Goal: Task Accomplishment & Management: Use online tool/utility

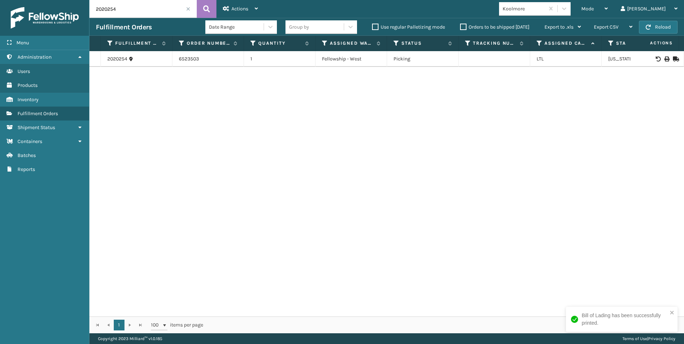
click at [188, 9] on span at bounding box center [188, 9] width 4 height 4
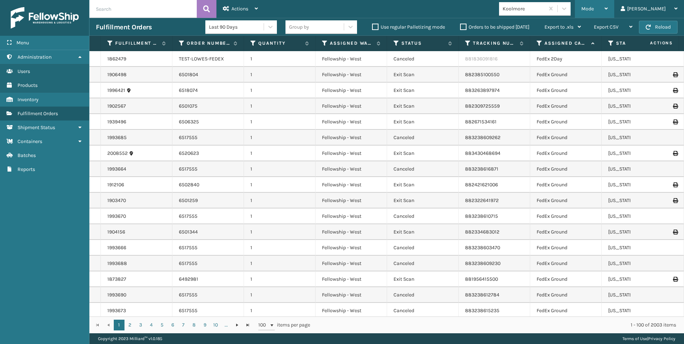
click at [608, 9] on div "Mode" at bounding box center [594, 9] width 26 height 18
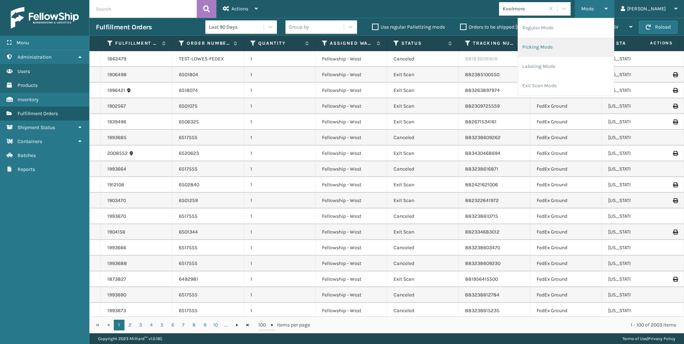
click at [606, 47] on li "Picking Mode" at bounding box center [566, 47] width 96 height 19
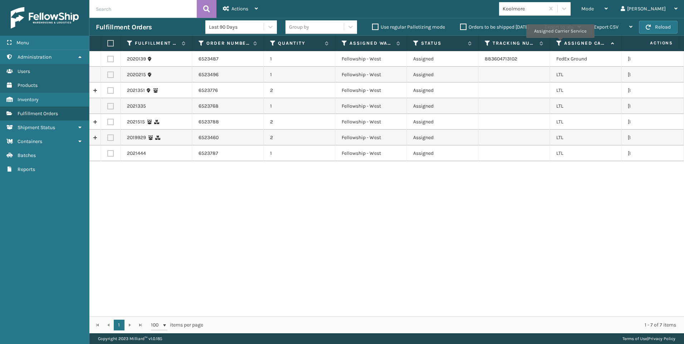
click at [559, 43] on icon at bounding box center [559, 43] width 6 height 6
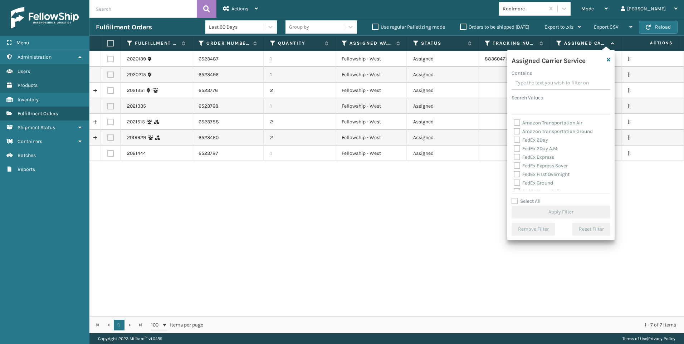
scroll to position [72, 0]
drag, startPoint x: 526, startPoint y: 154, endPoint x: 529, endPoint y: 177, distance: 23.4
click at [526, 155] on label "LTL" at bounding box center [522, 154] width 16 height 6
click at [514, 155] on input "LTL" at bounding box center [514, 152] width 0 height 5
checkbox input "true"
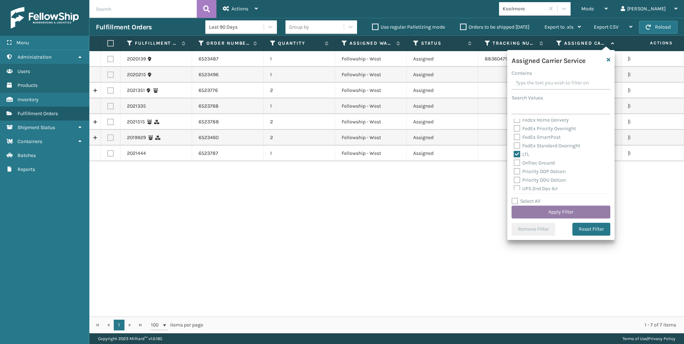
click at [528, 219] on div "Assigned Carrier Service Contains Search Values Amazon Transportation Air Amazo…" at bounding box center [560, 145] width 107 height 190
click at [526, 212] on button "Apply Filter" at bounding box center [560, 212] width 99 height 13
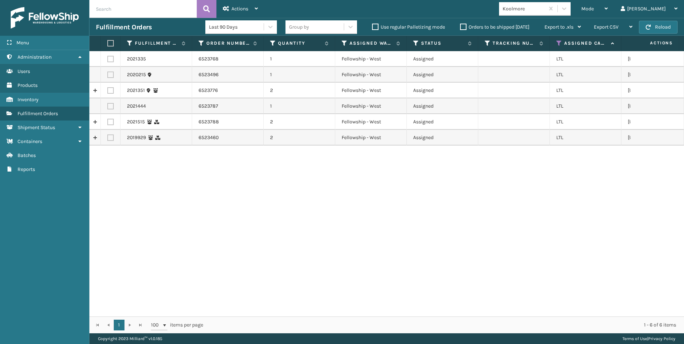
click at [110, 39] on th at bounding box center [111, 43] width 20 height 15
click at [111, 48] on th at bounding box center [111, 43] width 20 height 15
click at [112, 45] on label at bounding box center [109, 43] width 4 height 6
click at [108, 45] on input "checkbox" at bounding box center [107, 43] width 0 height 5
checkbox input "true"
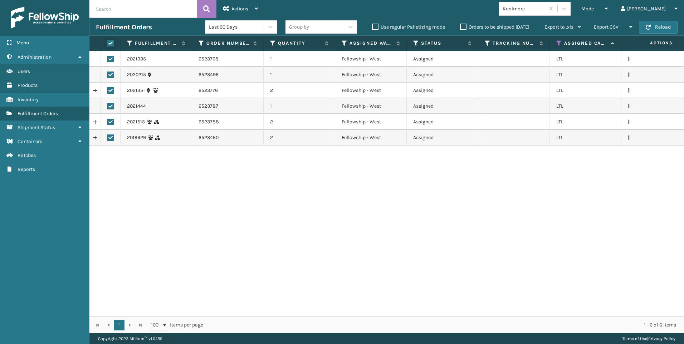
checkbox input "true"
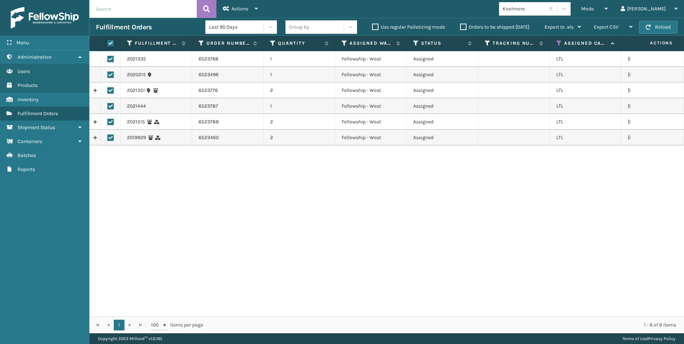
checkbox input "true"
click at [231, 15] on div "Actions" at bounding box center [240, 9] width 35 height 18
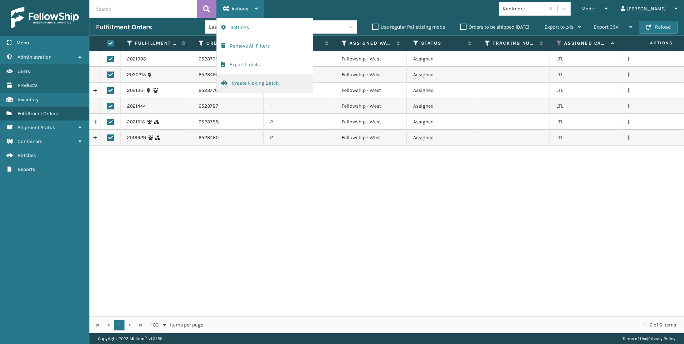
click at [266, 88] on button "Create Picking Batch" at bounding box center [265, 83] width 96 height 19
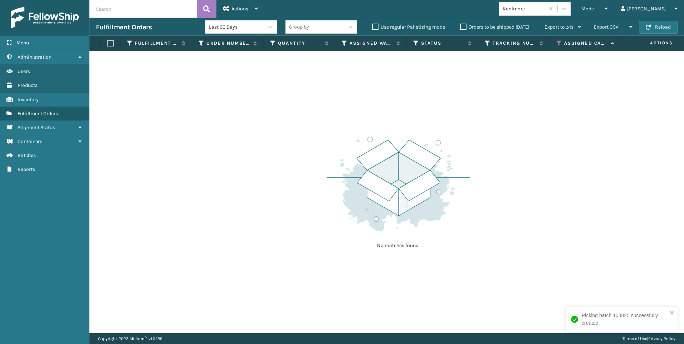
drag, startPoint x: 567, startPoint y: 6, endPoint x: 573, endPoint y: 14, distance: 9.7
click at [545, 6] on div "Koolmore" at bounding box center [523, 9] width 43 height 8
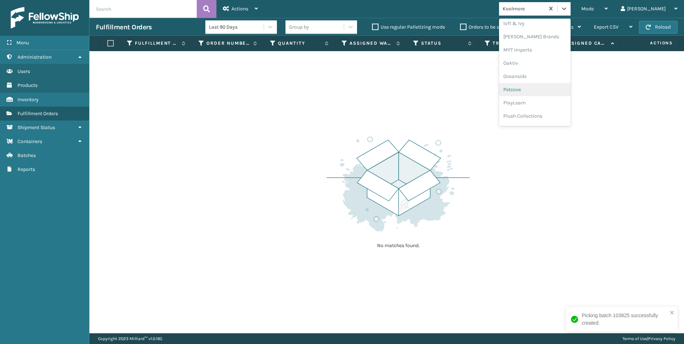
scroll to position [345, 0]
click at [567, 109] on div "SleepGeekz" at bounding box center [535, 104] width 72 height 13
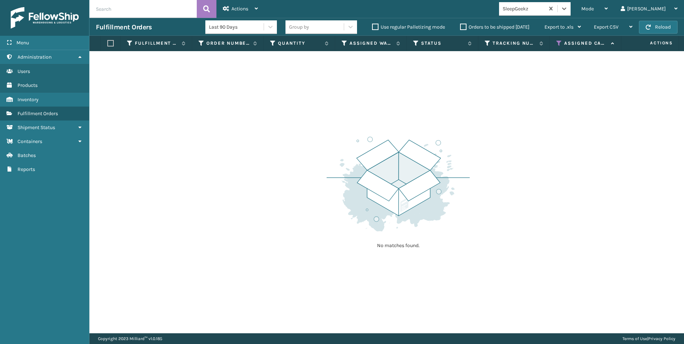
click at [545, 12] on div "SleepGeekz" at bounding box center [523, 9] width 43 height 8
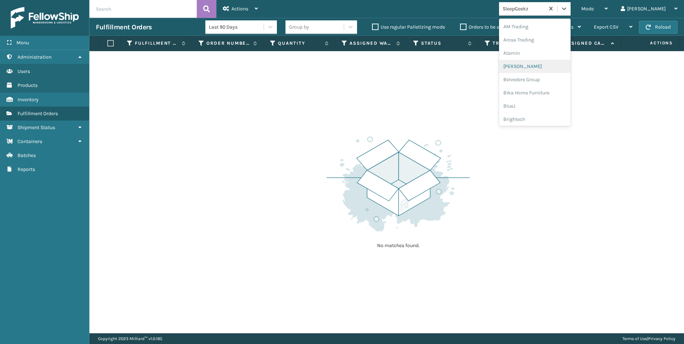
scroll to position [215, 0]
click at [549, 57] on div "Koolmore" at bounding box center [535, 63] width 72 height 13
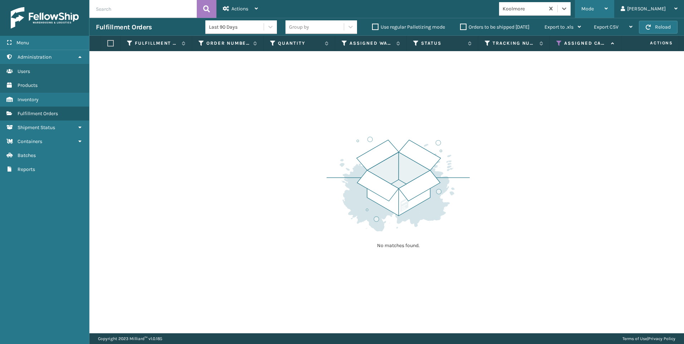
click at [594, 7] on span "Mode" at bounding box center [587, 9] width 13 height 6
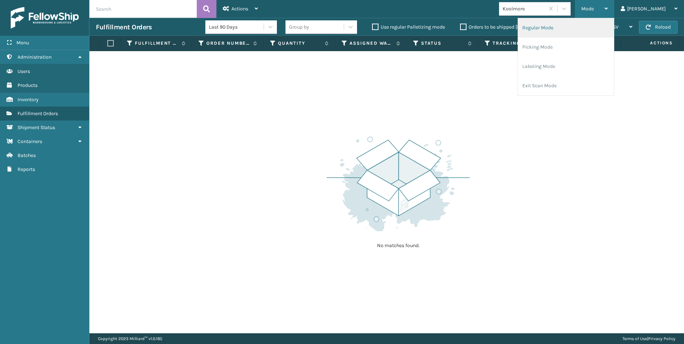
click at [576, 28] on li "Regular Mode" at bounding box center [566, 27] width 96 height 19
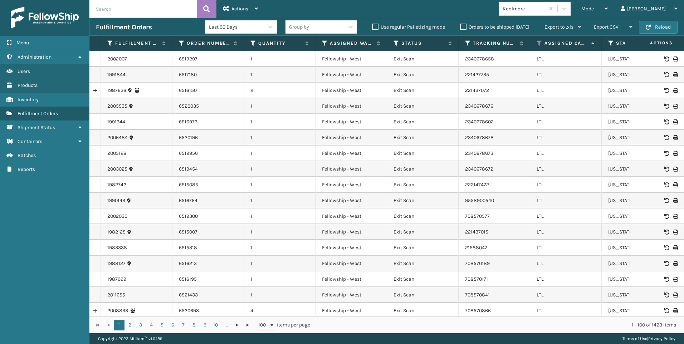
click at [114, 11] on input "text" at bounding box center [142, 9] width 107 height 18
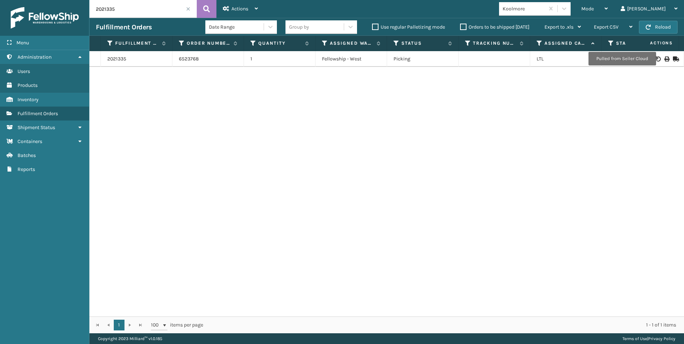
click at [664, 59] on icon at bounding box center [666, 59] width 4 height 5
drag, startPoint x: 122, startPoint y: 13, endPoint x: 36, endPoint y: 2, distance: 86.6
click at [36, 0] on div "Menu Administration Users Products Inventory Fulfillment Orders Shipment Status…" at bounding box center [342, 0] width 684 height 0
click at [656, 61] on div at bounding box center [657, 59] width 40 height 5
click at [664, 58] on icon at bounding box center [666, 59] width 4 height 5
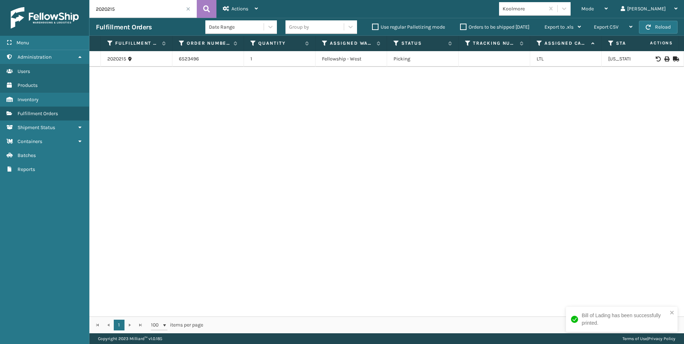
drag, startPoint x: 129, startPoint y: 6, endPoint x: 21, endPoint y: 8, distance: 108.4
click at [27, 0] on div "Menu Administration Users Products Inventory Fulfillment Orders Shipment Status…" at bounding box center [342, 0] width 684 height 0
click at [664, 57] on div at bounding box center [657, 59] width 40 height 5
click at [664, 57] on icon at bounding box center [666, 59] width 4 height 5
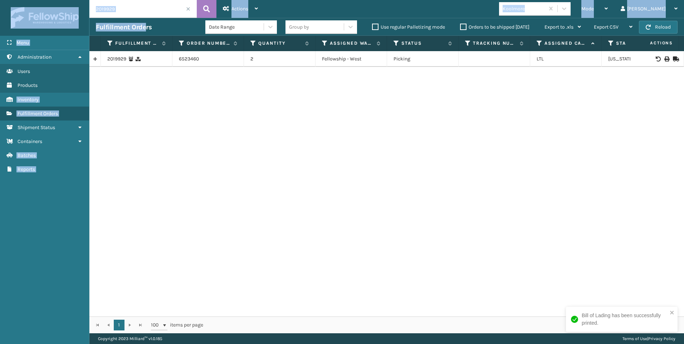
drag, startPoint x: 142, startPoint y: 18, endPoint x: -1, endPoint y: 10, distance: 144.0
click at [0, 10] on html "Bill of Lading has been successfully printed. Menu Administration Users Product…" at bounding box center [342, 172] width 684 height 344
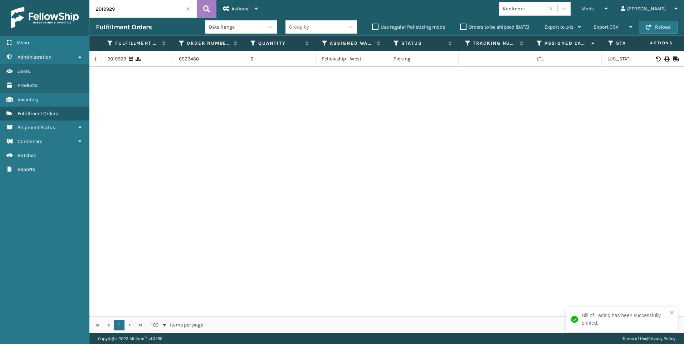
click at [156, 112] on div "2019929 6523460 2 Fellowship - West Picking LTL [US_STATE]" at bounding box center [386, 183] width 594 height 265
click at [125, 14] on input "2019929" at bounding box center [142, 9] width 107 height 18
drag, startPoint x: 123, startPoint y: 11, endPoint x: 22, endPoint y: 6, distance: 101.0
click at [41, 0] on div "Menu Administration Users Products Inventory Fulfillment Orders Shipment Status…" at bounding box center [342, 0] width 684 height 0
click at [664, 57] on icon at bounding box center [666, 59] width 4 height 5
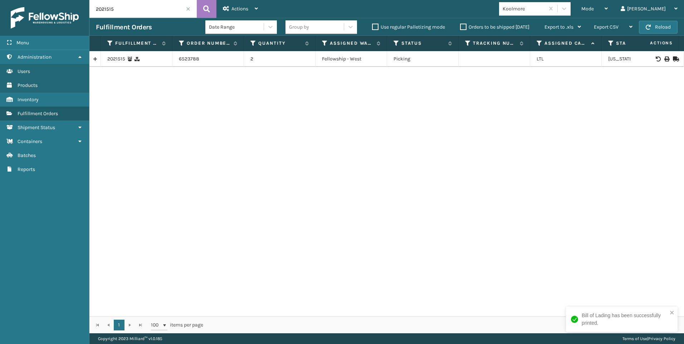
drag, startPoint x: 133, startPoint y: 12, endPoint x: 31, endPoint y: 4, distance: 102.6
click at [40, 0] on div "Menu Administration Users Products Inventory Fulfillment Orders Shipment Status…" at bounding box center [342, 0] width 684 height 0
click at [657, 57] on div at bounding box center [657, 59] width 40 height 5
click at [658, 61] on div at bounding box center [657, 59] width 40 height 5
click at [664, 60] on icon at bounding box center [666, 59] width 4 height 5
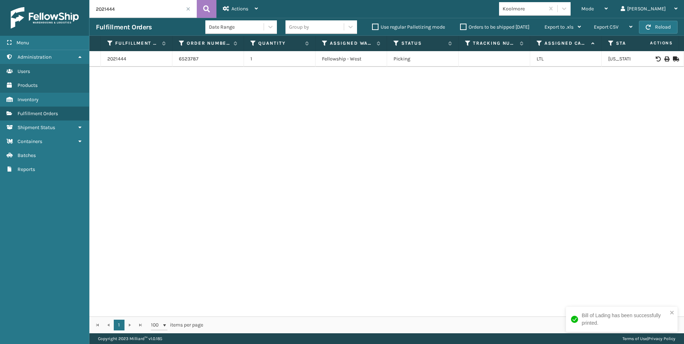
drag, startPoint x: 128, startPoint y: 8, endPoint x: 0, endPoint y: 11, distance: 128.4
click at [0, 11] on html "Bill of Lading has been successfully printed. Menu Shipment Status Administrati…" at bounding box center [342, 172] width 684 height 344
type input "2021351"
click at [664, 57] on icon at bounding box center [666, 59] width 4 height 5
drag, startPoint x: 112, startPoint y: 10, endPoint x: 0, endPoint y: 3, distance: 111.8
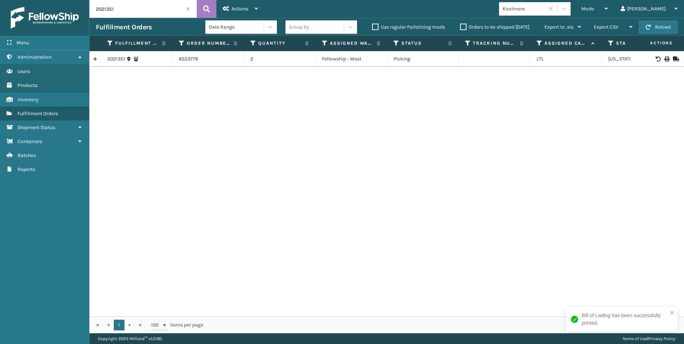
click at [0, 8] on html "Bill of Lading has been successfully printed. Menu Shipment Status Administrati…" at bounding box center [342, 172] width 684 height 344
click at [186, 10] on span at bounding box center [188, 9] width 4 height 4
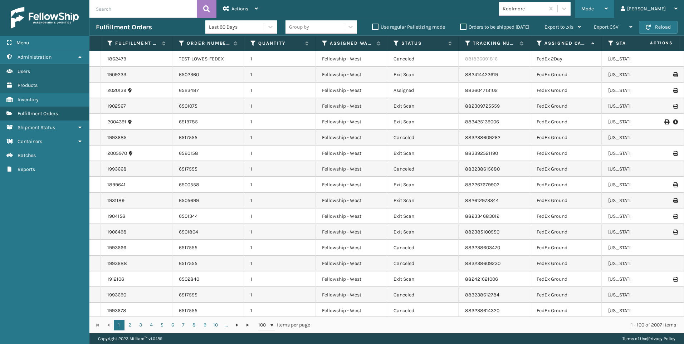
click at [594, 10] on span "Mode" at bounding box center [587, 9] width 13 height 6
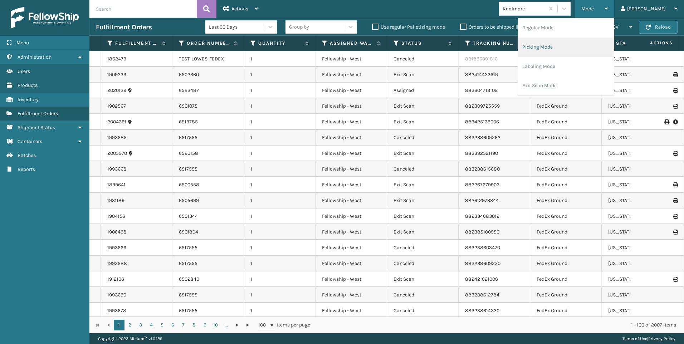
click at [592, 43] on li "Picking Mode" at bounding box center [566, 47] width 96 height 19
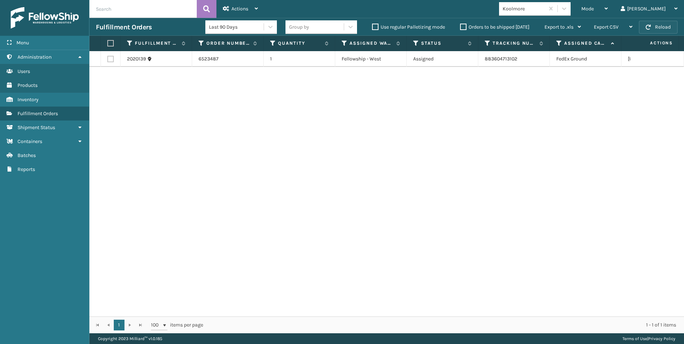
click at [659, 26] on button "Reload" at bounding box center [658, 27] width 39 height 13
click at [669, 25] on button "Reload" at bounding box center [658, 27] width 39 height 13
drag, startPoint x: 664, startPoint y: 18, endPoint x: 665, endPoint y: 24, distance: 5.8
click at [664, 18] on div "Fulfillment Orders Last 90 Days Group by Use regular Palletizing mode Orders to…" at bounding box center [386, 27] width 594 height 18
click at [667, 29] on button "Reload" at bounding box center [658, 27] width 39 height 13
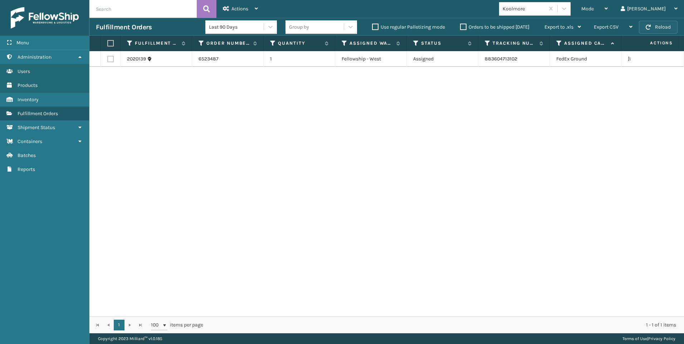
click at [645, 28] on button "Reload" at bounding box center [658, 27] width 39 height 13
